Goal: Navigation & Orientation: Find specific page/section

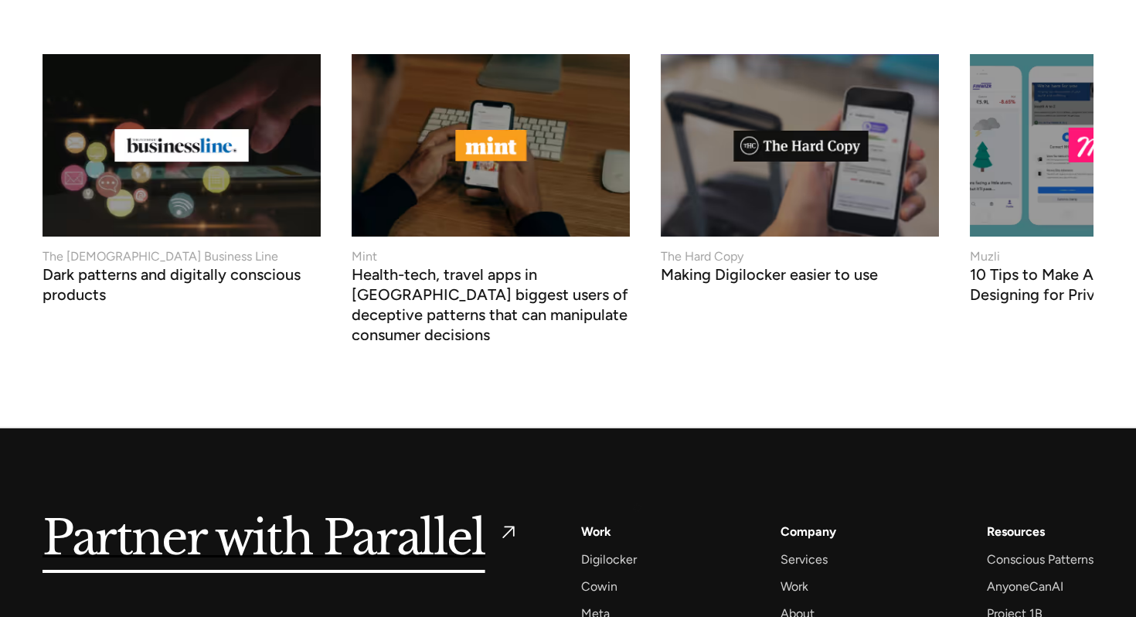
scroll to position [5921, 0]
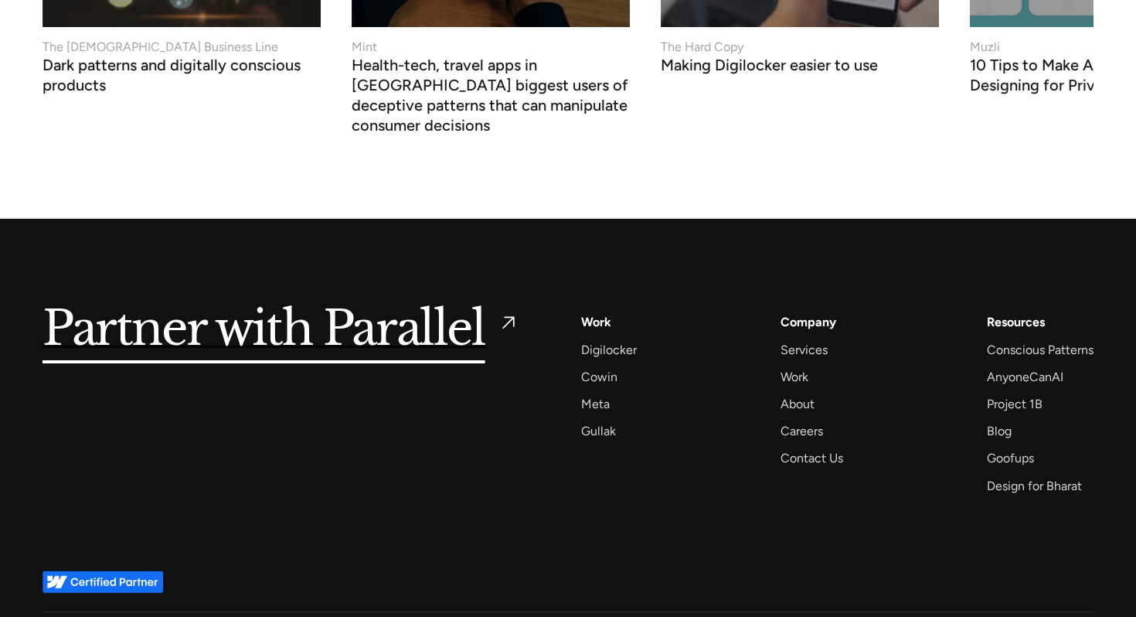
click at [131, 570] on img at bounding box center [103, 581] width 121 height 22
click at [800, 393] on div "About" at bounding box center [798, 403] width 34 height 21
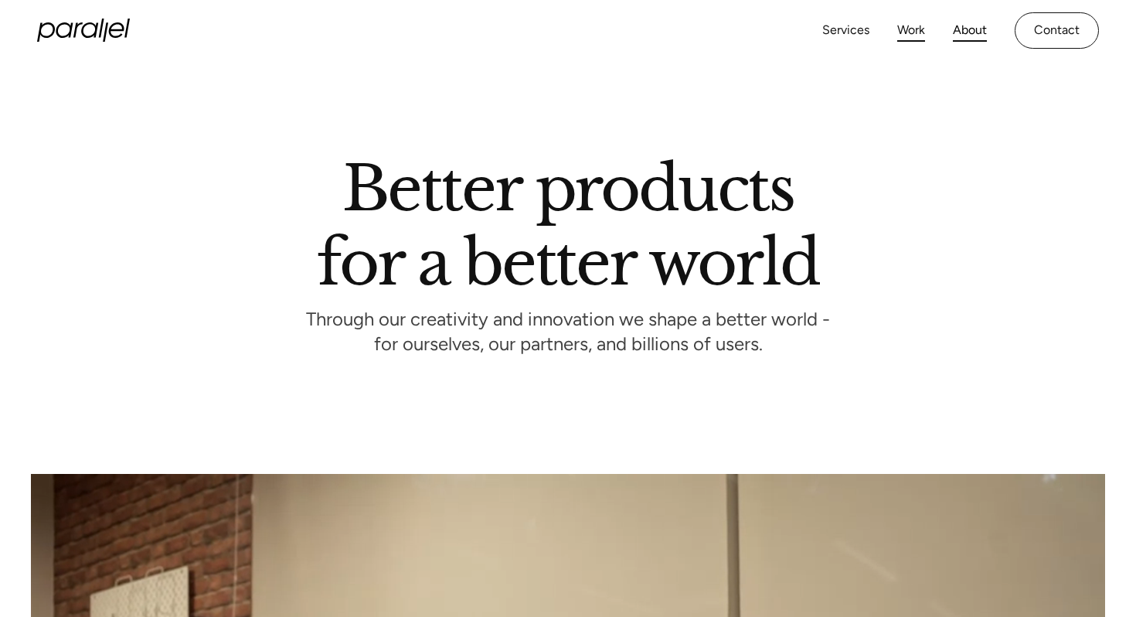
click at [915, 30] on link "Work" at bounding box center [911, 30] width 28 height 22
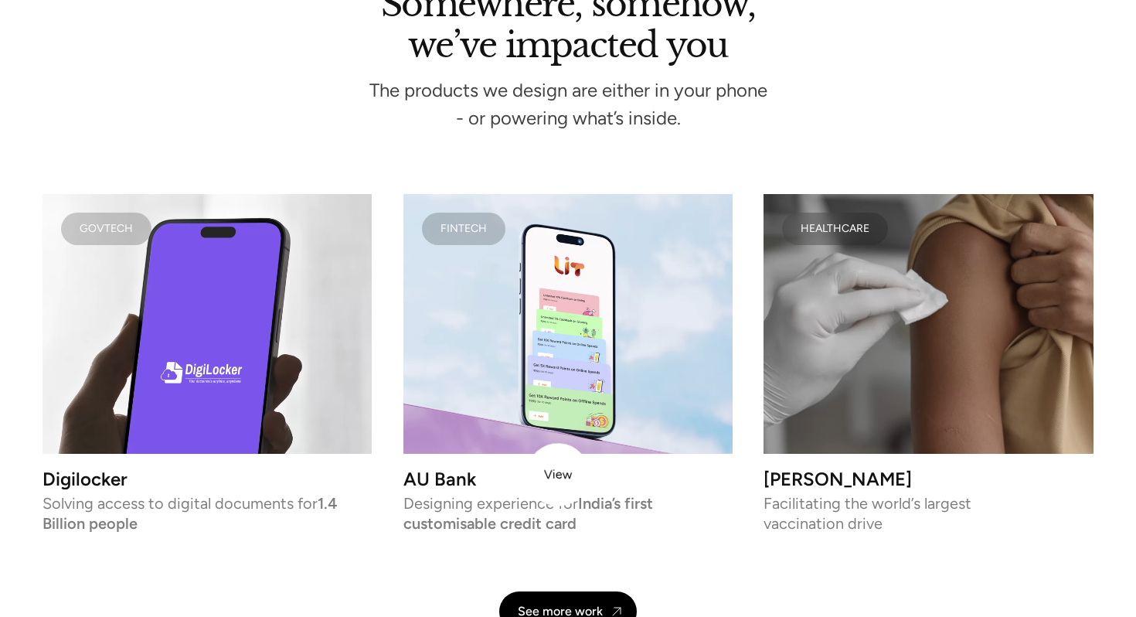
scroll to position [3676, 0]
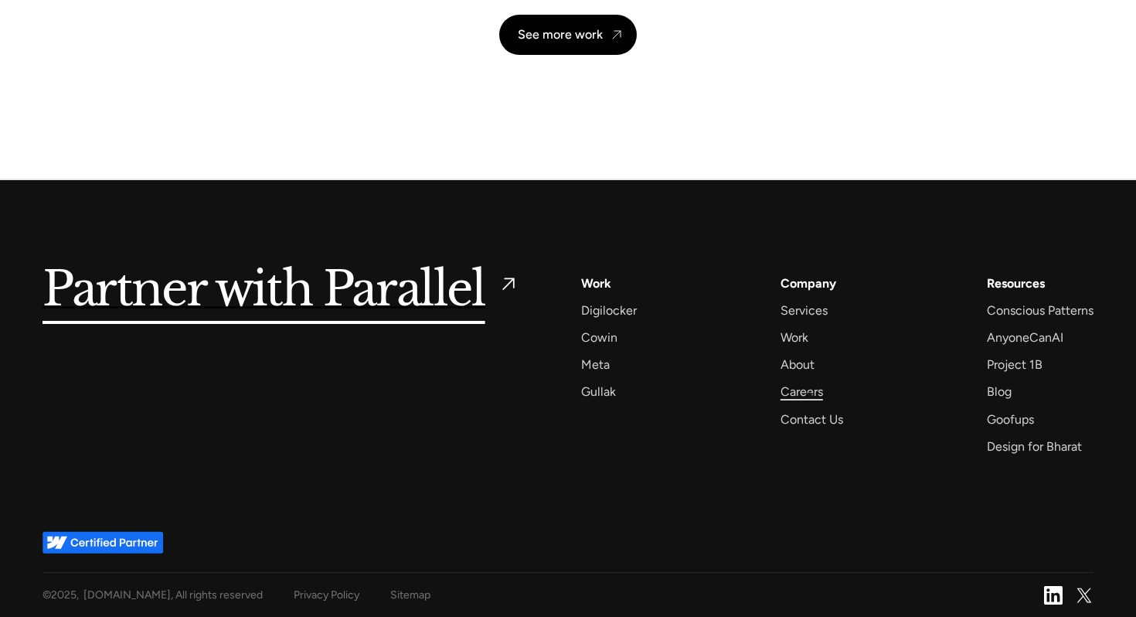
click at [809, 395] on div "Careers" at bounding box center [802, 391] width 43 height 21
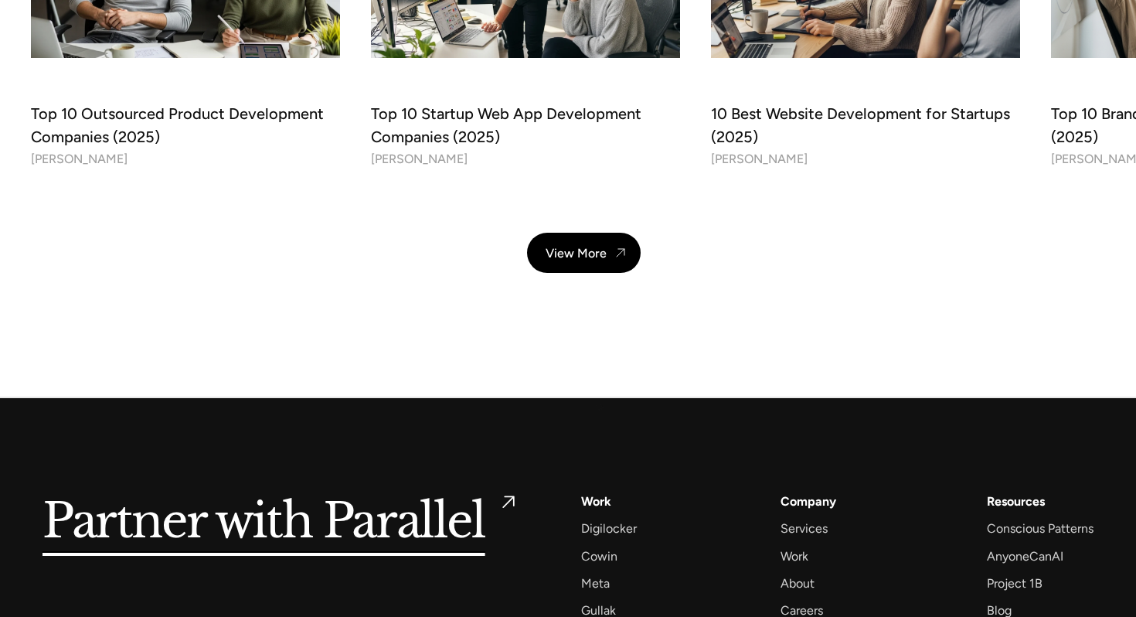
scroll to position [5417, 0]
